Goal: Communication & Community: Share content

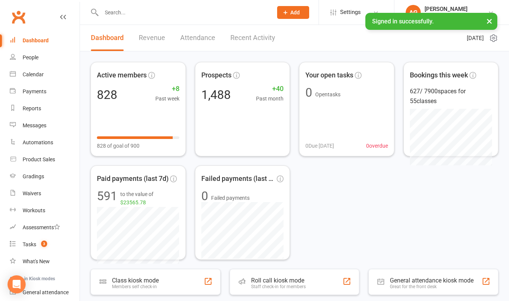
click at [173, 18] on div at bounding box center [179, 12] width 177 height 25
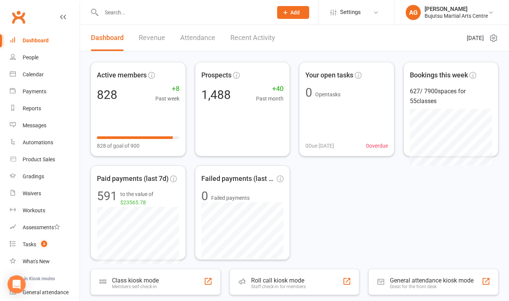
click at [126, 15] on input "text" at bounding box center [183, 12] width 168 height 11
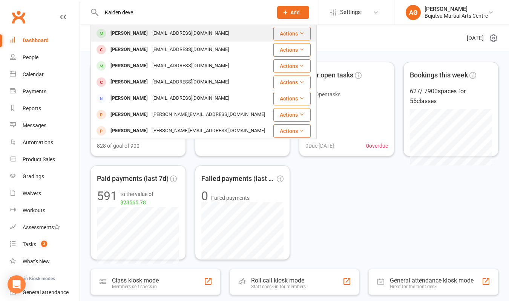
type input "Kaiden deve"
click at [115, 34] on div "[PERSON_NAME]" at bounding box center [129, 33] width 42 height 11
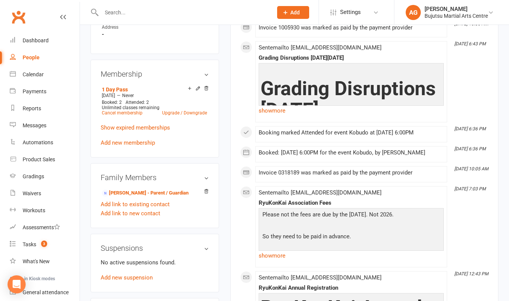
scroll to position [522, 0]
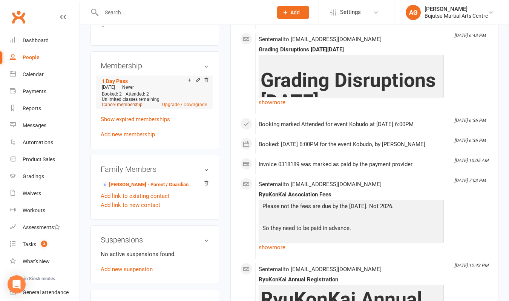
click at [119, 107] on link "Cancel membership" at bounding box center [122, 104] width 41 height 5
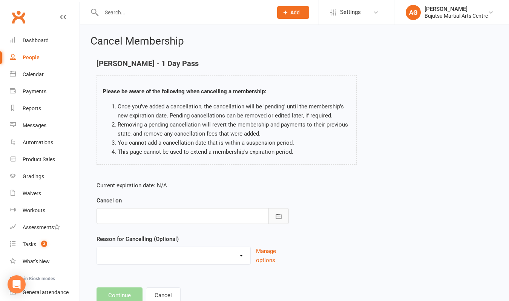
click at [277, 212] on icon "button" at bounding box center [279, 216] width 8 height 8
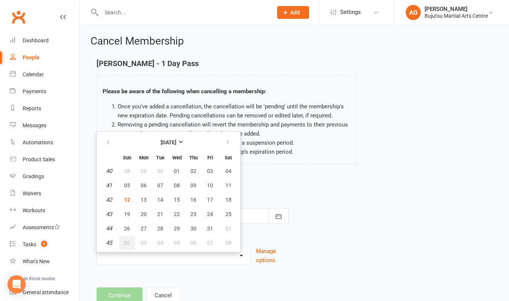
click at [126, 243] on span "02" at bounding box center [127, 243] width 6 height 6
type input "[DATE]"
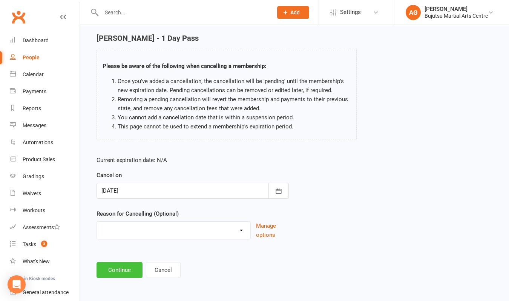
scroll to position [31, 0]
click at [121, 262] on button "Continue" at bounding box center [120, 270] width 46 height 16
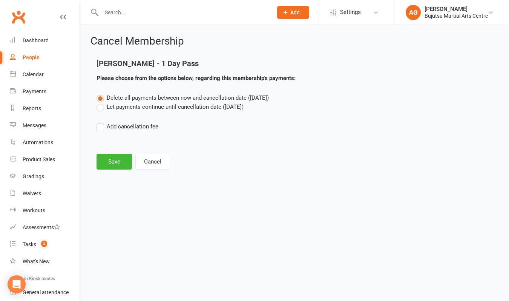
click at [97, 107] on label "Let payments continue until cancellation date ([DATE])" at bounding box center [170, 106] width 147 height 9
click at [97, 102] on input "Let payments continue until cancellation date ([DATE])" at bounding box center [99, 102] width 5 height 0
click at [114, 161] on button "Save" at bounding box center [114, 162] width 35 height 16
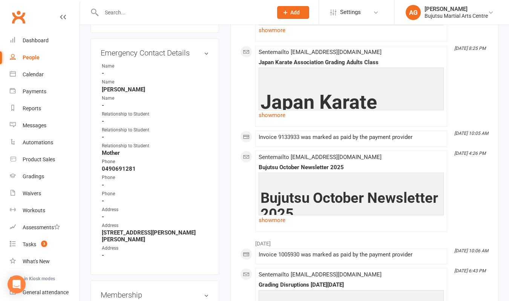
scroll to position [299, 0]
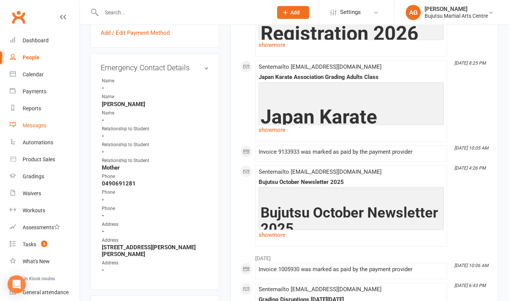
click at [32, 126] on div "Messages" at bounding box center [35, 125] width 24 height 6
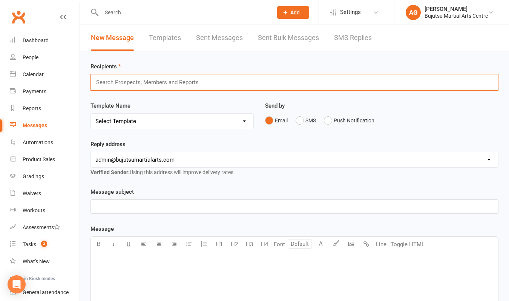
click at [144, 84] on input "text" at bounding box center [150, 82] width 111 height 10
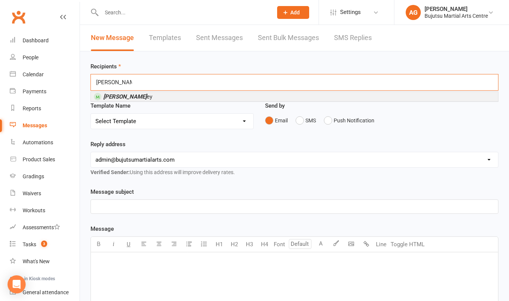
type input "[PERSON_NAME]"
click at [140, 96] on span "[PERSON_NAME] ey" at bounding box center [127, 96] width 49 height 7
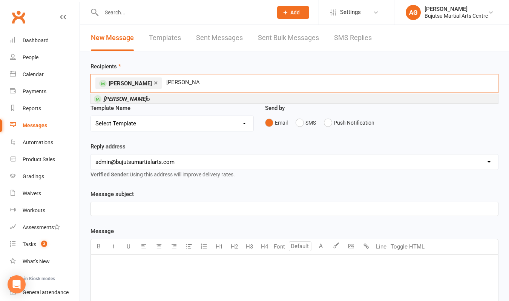
type input "[PERSON_NAME]"
click at [137, 100] on span "[PERSON_NAME] o" at bounding box center [126, 98] width 47 height 7
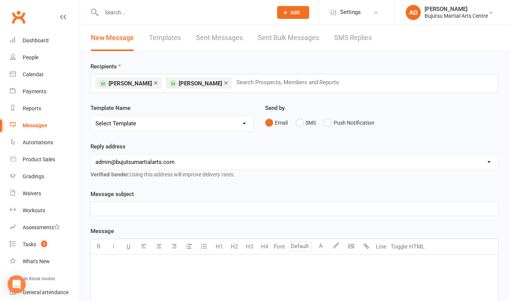
select select "33"
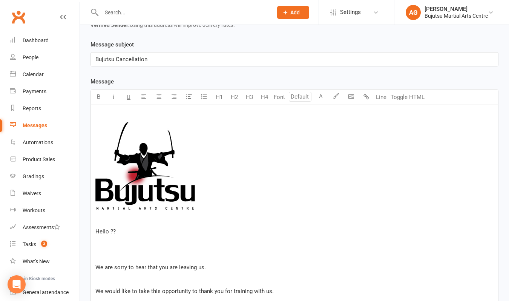
scroll to position [154, 0]
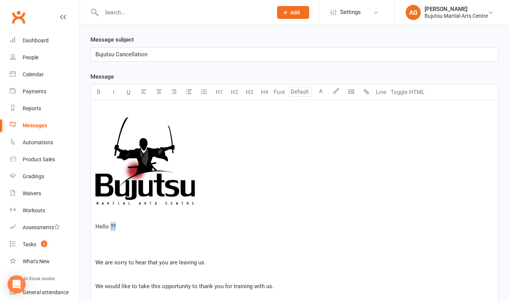
drag, startPoint x: 122, startPoint y: 226, endPoint x: 111, endPoint y: 226, distance: 11.3
click at [111, 226] on p "Hello ??" at bounding box center [294, 226] width 398 height 9
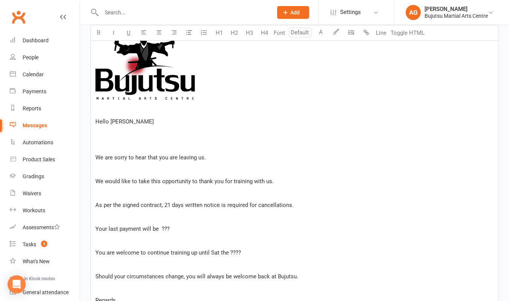
scroll to position [261, 0]
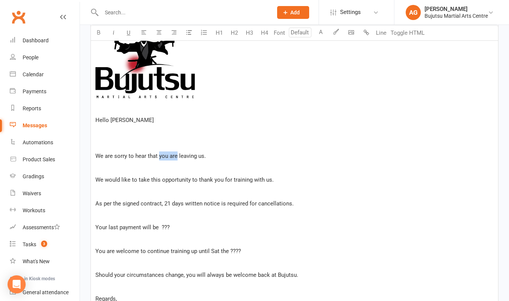
drag, startPoint x: 177, startPoint y: 157, endPoint x: 159, endPoint y: 156, distance: 18.1
click at [159, 156] on span "We are sorry to hear that you are leaving us." at bounding box center [150, 155] width 111 height 7
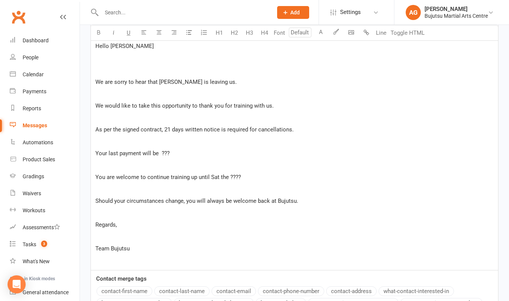
scroll to position [342, 0]
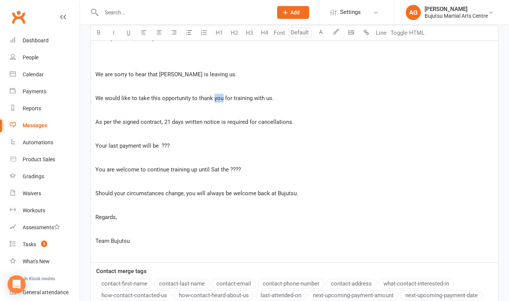
drag, startPoint x: 221, startPoint y: 97, endPoint x: 214, endPoint y: 97, distance: 6.8
click at [214, 97] on span "We would like to take this opportunity to thank you for training with us." at bounding box center [184, 98] width 178 height 7
drag, startPoint x: 172, startPoint y: 146, endPoint x: 162, endPoint y: 146, distance: 10.6
click at [162, 146] on p "Your last payment will be ???" at bounding box center [294, 145] width 398 height 9
drag, startPoint x: 113, startPoint y: 170, endPoint x: 92, endPoint y: 170, distance: 21.1
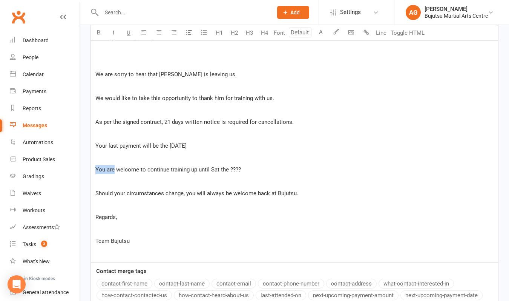
click at [92, 170] on div "﻿ Hello [PERSON_NAME] We are sorry to hear that [PERSON_NAME] is leaving us. We…" at bounding box center [294, 87] width 407 height 350
drag, startPoint x: 240, startPoint y: 168, endPoint x: 223, endPoint y: 169, distance: 16.3
click at [223, 169] on p "He is welcome to continue training up until Sat the ????" at bounding box center [294, 169] width 398 height 9
drag, startPoint x: 195, startPoint y: 192, endPoint x: 186, endPoint y: 192, distance: 9.1
click at [186, 192] on span "Should your circumstances change, you will always be welcome back at Bujutsu." at bounding box center [196, 193] width 203 height 7
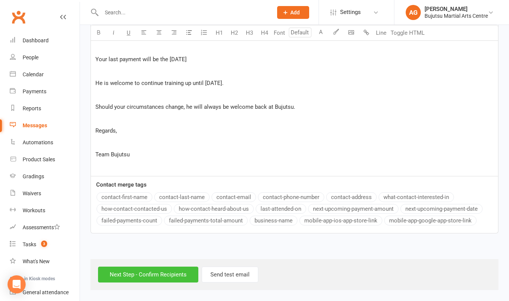
scroll to position [435, 0]
click at [158, 267] on input "Next Step - Confirm Recipients" at bounding box center [148, 274] width 100 height 16
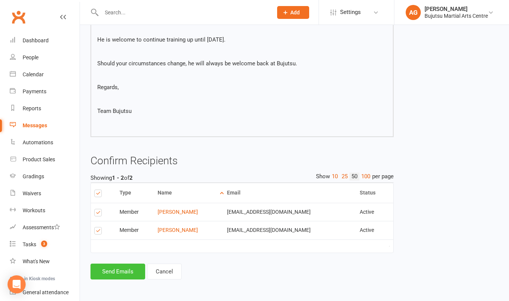
scroll to position [331, 0]
click at [116, 263] on button "Send Emails" at bounding box center [118, 271] width 55 height 16
